Goal: Information Seeking & Learning: Learn about a topic

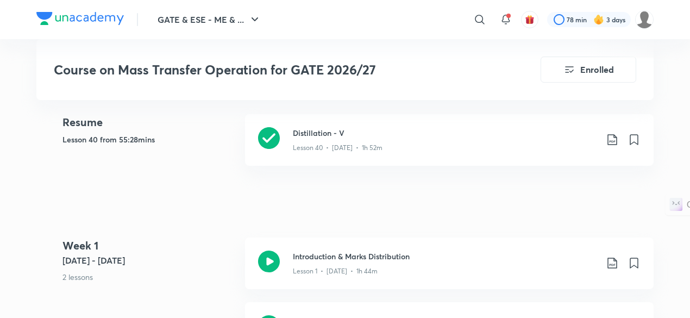
scroll to position [444, 0]
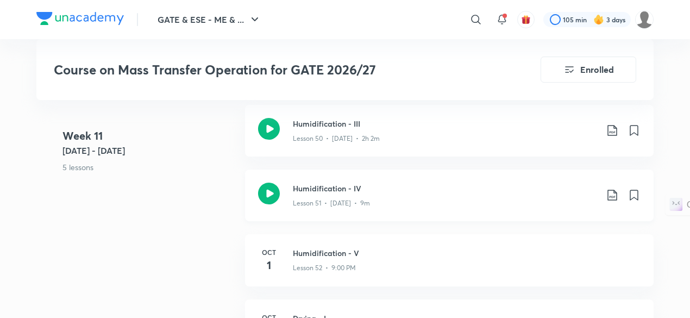
scroll to position [4404, 0]
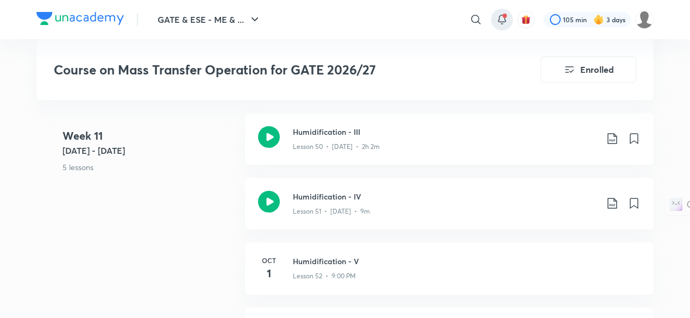
click at [503, 24] on icon at bounding box center [501, 19] width 13 height 13
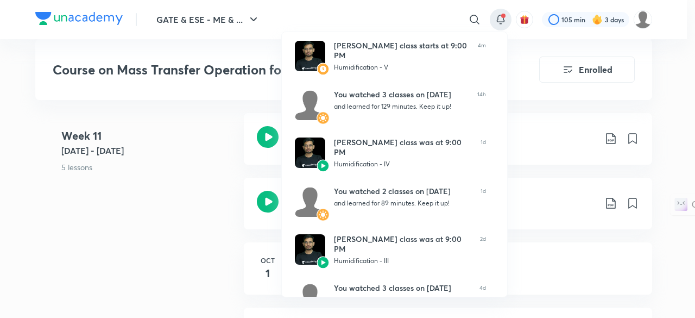
click at [200, 186] on div at bounding box center [347, 159] width 695 height 318
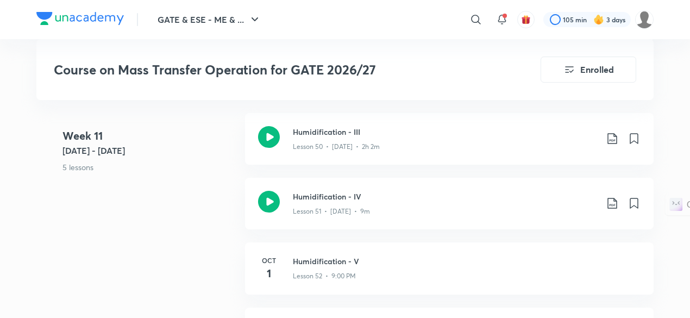
click at [200, 186] on 11 "Week 11 Sept 29 - Oct 5 5 lessons" at bounding box center [149, 160] width 174 height 65
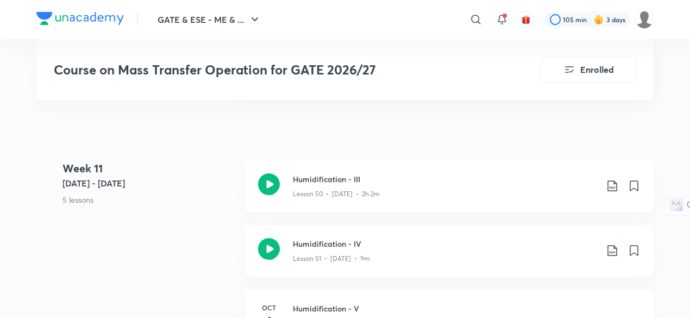
scroll to position [4356, 0]
